Goal: Task Accomplishment & Management: Use online tool/utility

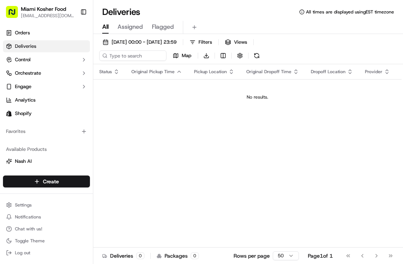
click at [22, 33] on span "Orders" at bounding box center [22, 32] width 15 height 7
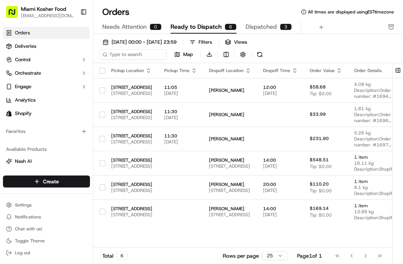
click at [192, 25] on span "Ready to Dispatch" at bounding box center [195, 26] width 51 height 9
click at [257, 154] on td "[PERSON_NAME] [STREET_ADDRESS]" at bounding box center [230, 163] width 54 height 24
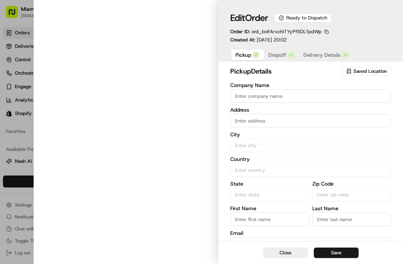
type input "[STREET_ADDRESS]"
type input "[GEOGRAPHIC_DATA]"
type input "US"
type input "FL"
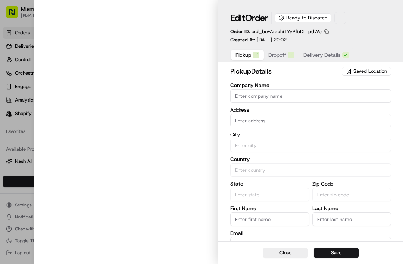
type input "33179"
type input "[PHONE_NUMBER]"
type textarea "Pickup Shopify order Shopify Order #1699"
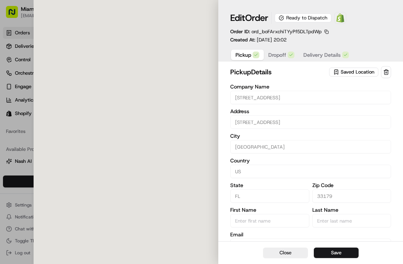
click at [318, 56] on span "Delivery Details" at bounding box center [321, 54] width 37 height 7
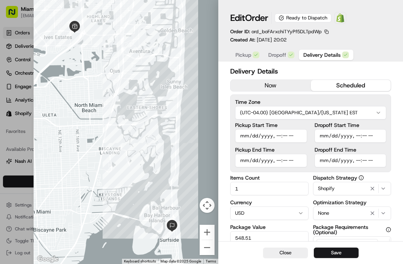
click at [367, 136] on input "Dropoff Start Time" at bounding box center [350, 135] width 72 height 13
type input "[DATE]T11:50"
click at [283, 135] on input "Pickup Start Time" at bounding box center [271, 135] width 72 height 13
type input "[DATE]T11:50"
click at [257, 159] on input "Pickup End Time" at bounding box center [271, 160] width 72 height 13
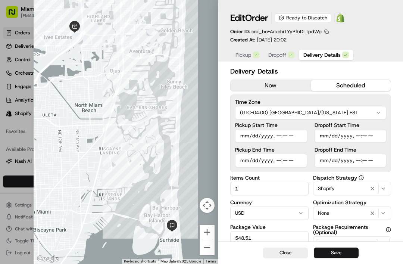
type input "[DATE]T10:44"
click at [260, 136] on input "Pickup Start Time" at bounding box center [271, 135] width 72 height 13
type input "[DATE]T10:50"
click at [252, 161] on input "Pickup End Time" at bounding box center [271, 160] width 72 height 13
type input "[DATE]T10:55"
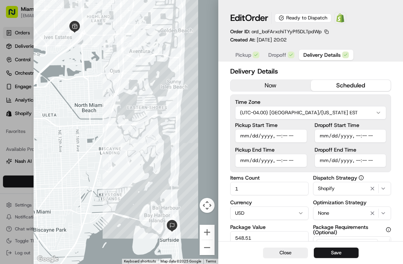
click at [333, 132] on input "Dropoff Start Time" at bounding box center [350, 135] width 72 height 13
type input "[DATE]T11:05"
click at [332, 162] on input "Dropoff End Time" at bounding box center [350, 160] width 72 height 13
type input "[DATE]T11:10"
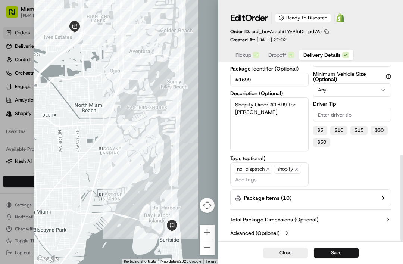
click at [258, 199] on label "Package Items ( 10 )" at bounding box center [267, 197] width 47 height 7
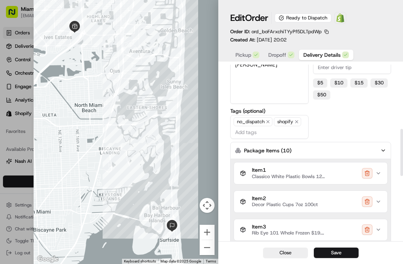
scroll to position [280, 0]
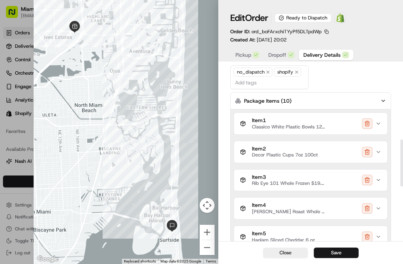
click at [256, 122] on span "Item 1" at bounding box center [289, 120] width 75 height 7
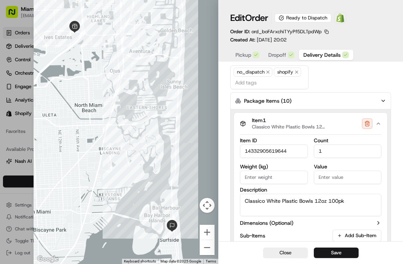
click at [247, 152] on input "14332905619644" at bounding box center [274, 150] width 68 height 13
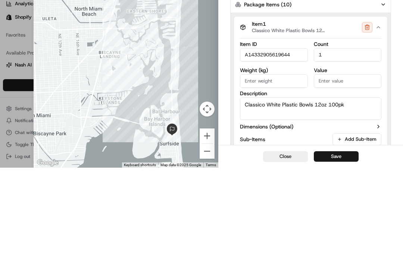
type input "A14332905619644"
click at [378, 120] on icon "button" at bounding box center [378, 123] width 6 height 6
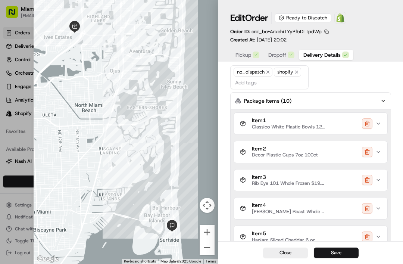
click at [260, 159] on button "Item 2 Decor Plastic Cups 7oz 100ct" at bounding box center [310, 152] width 153 height 22
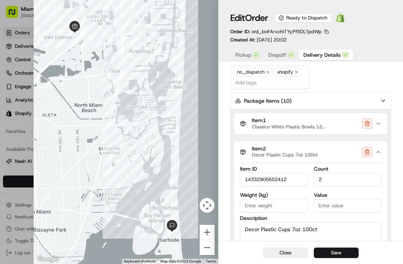
click at [247, 181] on input "14332905652412" at bounding box center [274, 179] width 68 height 13
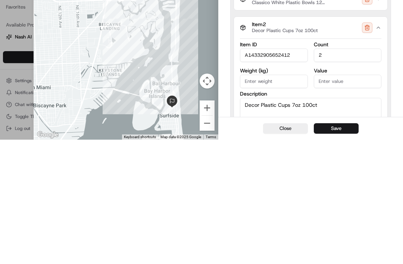
type input "A14332905652412"
click at [376, 141] on button "Item 2 Decor Plastic Cups 7oz 100ct" at bounding box center [310, 152] width 153 height 22
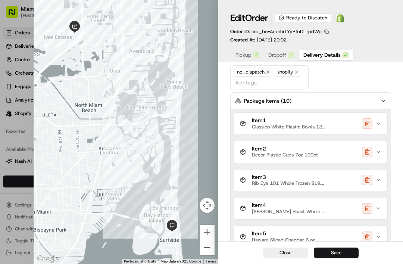
click at [248, 180] on div "Item 3 Rib Eye 101 Whole Frozen $19.79 - CHK - [PERSON_NAME]" at bounding box center [283, 180] width 87 height 13
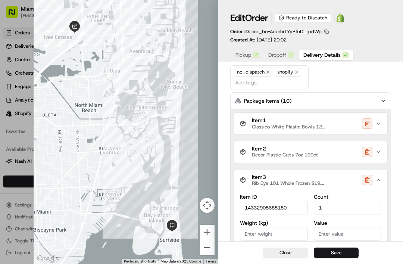
click at [244, 207] on input "14332905685180" at bounding box center [274, 207] width 68 height 13
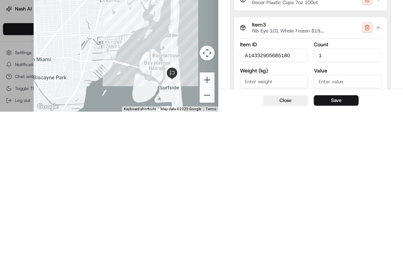
type input "A14332905685180"
click at [379, 177] on icon "button" at bounding box center [378, 180] width 6 height 6
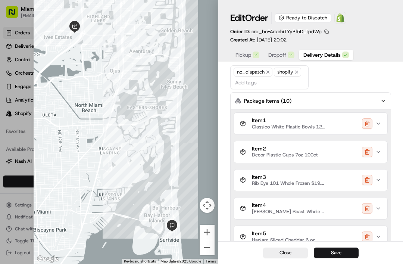
click at [248, 204] on div "Item 4 [PERSON_NAME] Roast Whole Frozen $9.99/lb" at bounding box center [283, 208] width 87 height 13
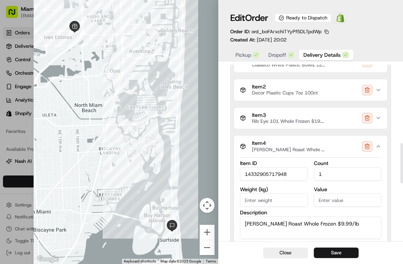
scroll to position [344, 0]
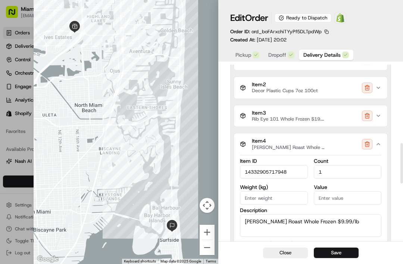
click at [241, 173] on input "14332905717948" at bounding box center [274, 171] width 68 height 13
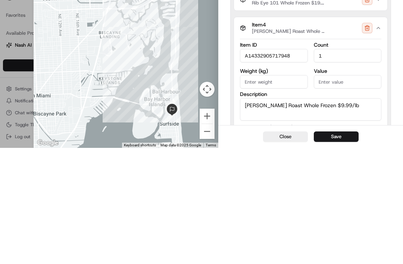
type input "A14332905717948"
click at [379, 141] on icon "button" at bounding box center [378, 144] width 6 height 6
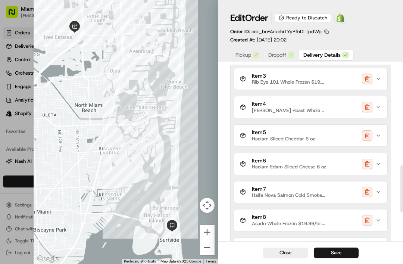
scroll to position [387, 0]
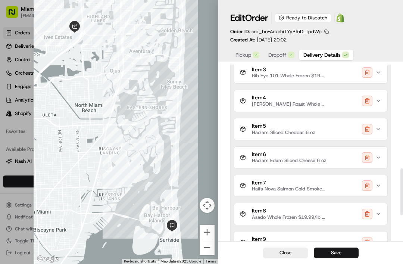
click at [249, 151] on div "Item 6 Haolam Edam Sliced Cheese 6 oz" at bounding box center [283, 157] width 86 height 13
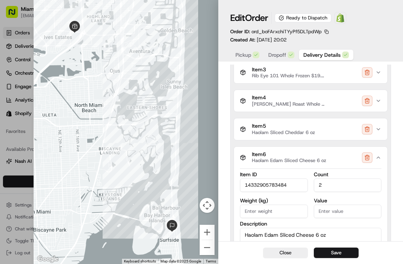
click at [246, 185] on input "14332905783484" at bounding box center [274, 184] width 68 height 13
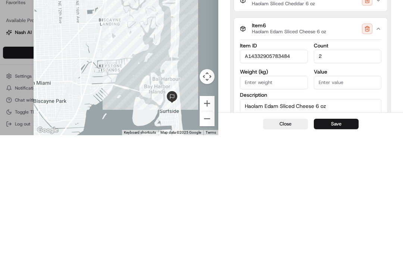
type input "A14332905783484"
click at [376, 154] on icon "button" at bounding box center [378, 157] width 6 height 6
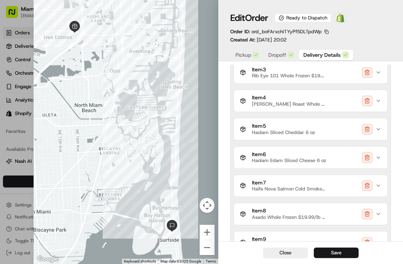
click at [261, 132] on span "Haolam Sliced Cheddar 6 oz" at bounding box center [283, 132] width 63 height 6
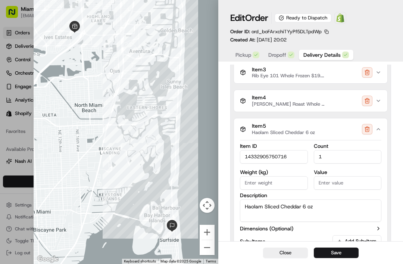
click at [242, 156] on input "14332905750716" at bounding box center [274, 156] width 68 height 13
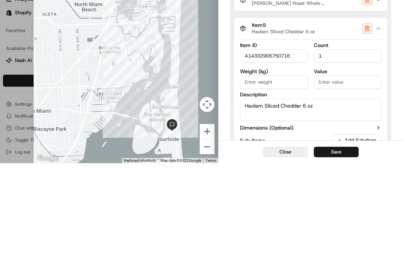
type input "A14332905750716"
click at [380, 126] on icon "button" at bounding box center [378, 129] width 6 height 6
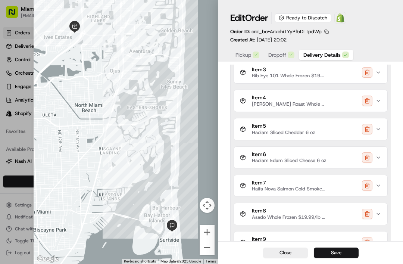
click at [244, 185] on icon "button" at bounding box center [243, 183] width 2 height 1
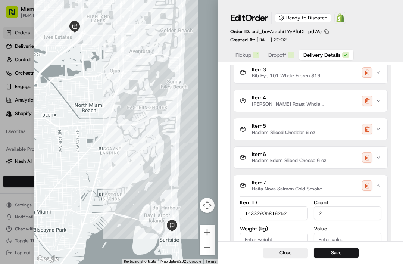
click at [243, 209] on input "14332905816252" at bounding box center [274, 212] width 68 height 13
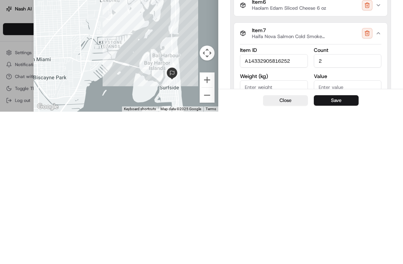
type input "A14332905816252"
click at [379, 182] on icon "button" at bounding box center [378, 185] width 6 height 6
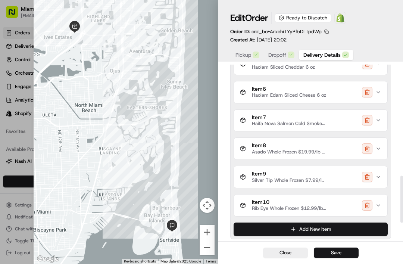
scroll to position [456, 0]
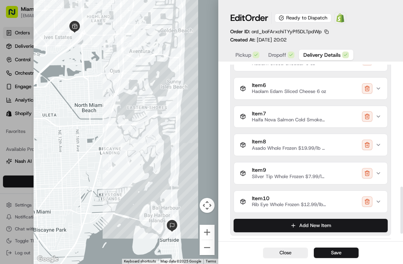
click at [250, 140] on div "Item 8 Asado Whole Frozen $19.99/lb - Skvir - OU" at bounding box center [283, 144] width 87 height 13
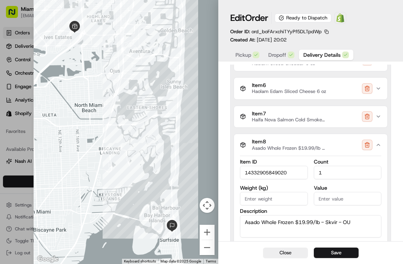
click at [245, 166] on input "14332905849020" at bounding box center [274, 172] width 68 height 13
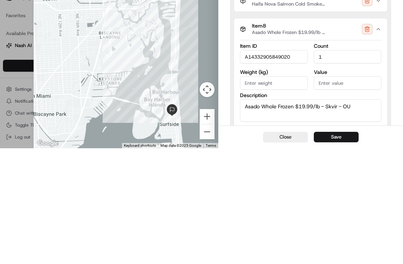
type input "A14332905849020"
click at [380, 142] on icon "button" at bounding box center [378, 145] width 6 height 6
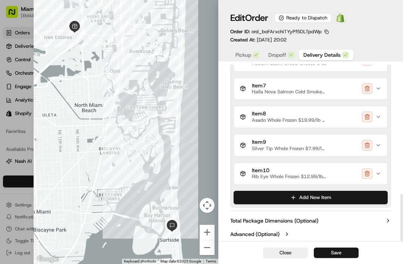
click at [246, 141] on div "Item 9 Silver Tip Whole Frozen $7.99/lb - CHK - OU" at bounding box center [283, 145] width 87 height 13
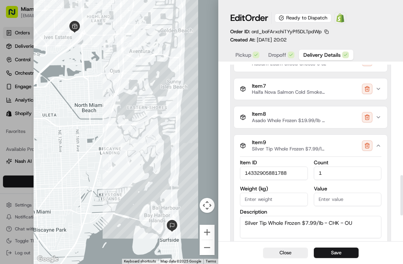
click at [241, 170] on input "14332905881788" at bounding box center [274, 172] width 68 height 13
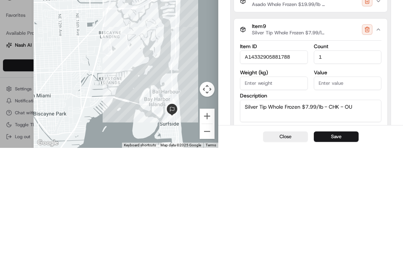
type input "A14332905881788"
click at [380, 142] on icon "button" at bounding box center [378, 145] width 6 height 6
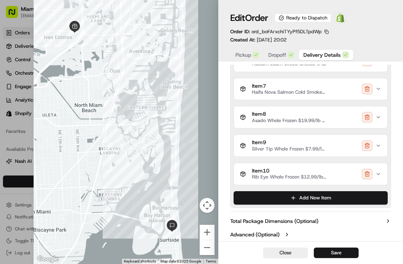
click at [245, 171] on icon "button" at bounding box center [243, 173] width 4 height 5
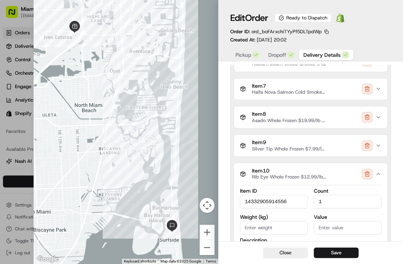
click at [244, 199] on input "14332905914556" at bounding box center [274, 201] width 68 height 13
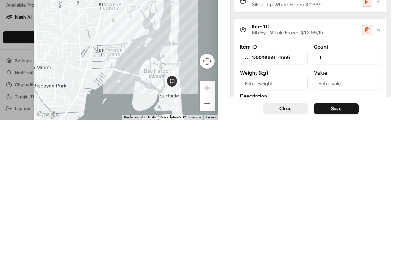
type input "A14332905914556"
click at [382, 163] on button "Item 10 Rib Eye Whole Frozen $12.99/lb - CHK - Bet [PERSON_NAME]" at bounding box center [310, 174] width 153 height 22
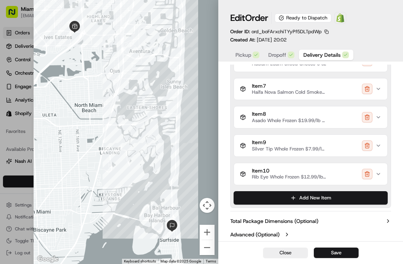
click at [254, 140] on span "Item 9" at bounding box center [289, 142] width 75 height 7
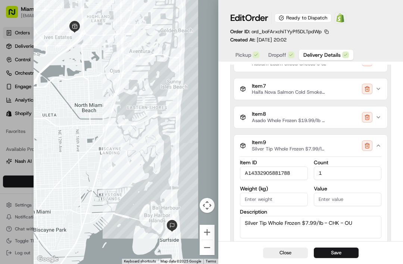
click at [378, 145] on icon "button" at bounding box center [378, 145] width 3 height 1
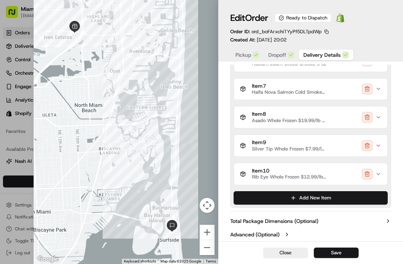
click at [276, 111] on span "Item 8" at bounding box center [289, 114] width 75 height 7
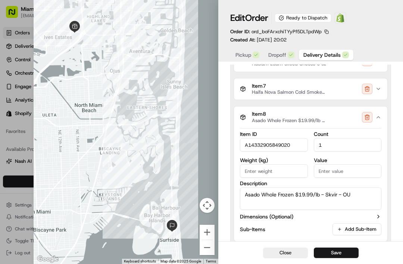
click at [380, 119] on icon "button" at bounding box center [378, 117] width 6 height 6
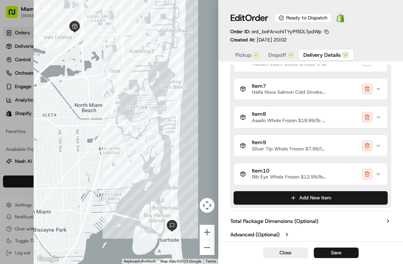
click at [273, 92] on span "Haifa Nova Salmon Cold Smoked 6 oz" at bounding box center [289, 92] width 75 height 6
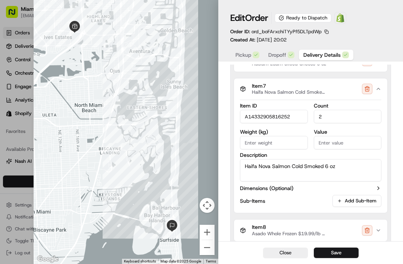
click at [376, 87] on icon "button" at bounding box center [378, 89] width 6 height 6
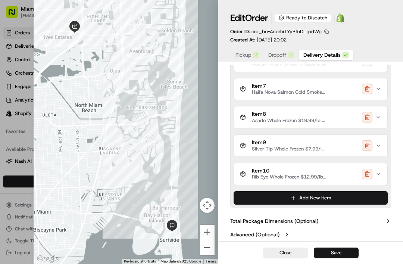
click at [327, 251] on button "Save" at bounding box center [336, 252] width 45 height 10
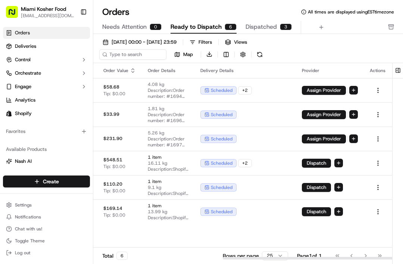
scroll to position [0, 277]
click at [331, 159] on button "Dispatch" at bounding box center [316, 162] width 29 height 9
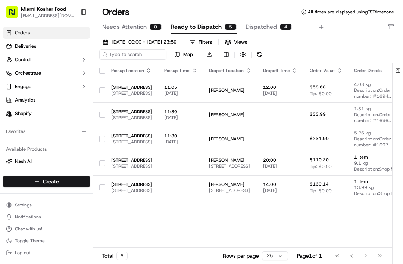
click at [264, 26] on span "Dispatched" at bounding box center [260, 26] width 31 height 9
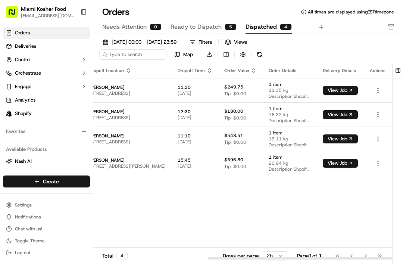
scroll to position [0, 185]
click at [339, 139] on button "View Job" at bounding box center [340, 138] width 35 height 9
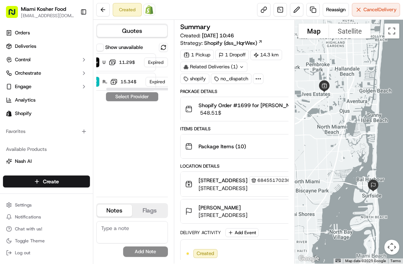
click at [101, 48] on button "Show unavailable" at bounding box center [99, 47] width 7 height 7
click at [103, 45] on button "Show unavailable" at bounding box center [99, 47] width 7 height 7
click at [164, 50] on button at bounding box center [163, 47] width 9 height 9
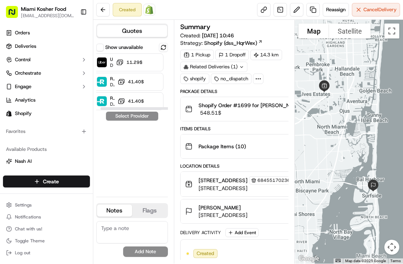
scroll to position [0, 4]
click at [132, 64] on span "‏11.29 ‏$" at bounding box center [134, 62] width 18 height 6
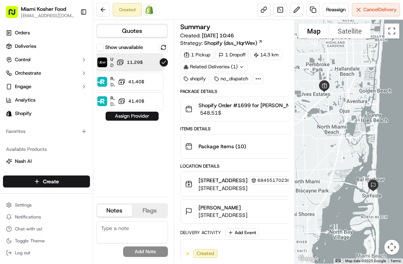
click at [126, 116] on button "Assign Provider" at bounding box center [132, 116] width 53 height 9
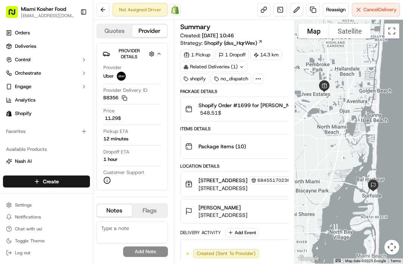
scroll to position [0, 0]
